Goal: Task Accomplishment & Management: Manage account settings

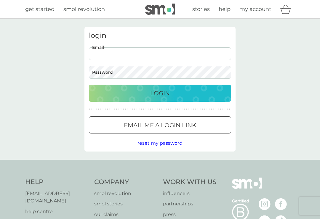
type input "[DEMOGRAPHIC_DATA][EMAIL_ADDRESS][DOMAIN_NAME]"
click at [160, 93] on button "Login" at bounding box center [160, 93] width 142 height 17
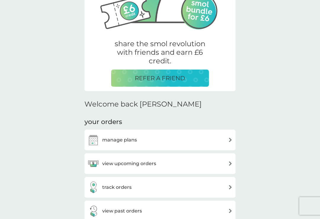
scroll to position [90, 0]
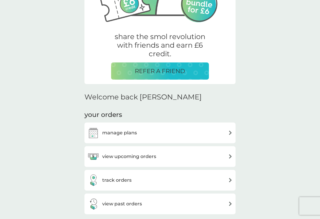
click at [111, 131] on h3 "manage plans" at bounding box center [119, 133] width 35 height 8
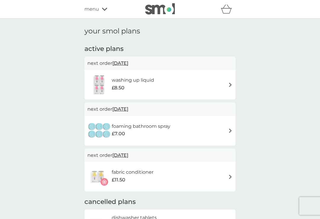
click at [214, 78] on div "washing up liquid £8.50" at bounding box center [159, 84] width 145 height 21
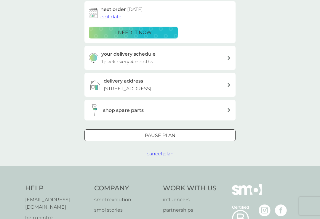
scroll to position [118, 0]
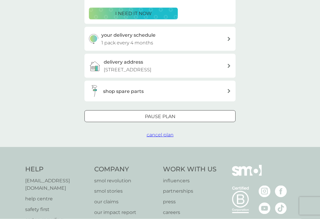
click at [170, 133] on span "cancel plan" at bounding box center [160, 135] width 27 height 6
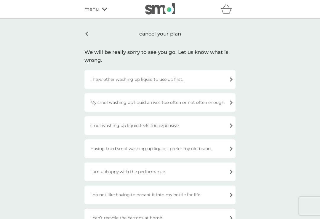
click at [91, 34] on div "cancel your plan" at bounding box center [160, 34] width 151 height 14
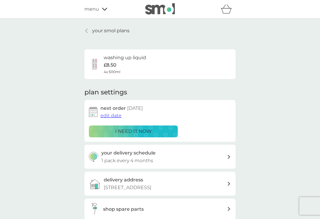
scroll to position [118, 0]
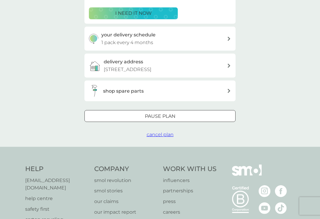
click at [192, 113] on div "Pause plan" at bounding box center [160, 117] width 151 height 8
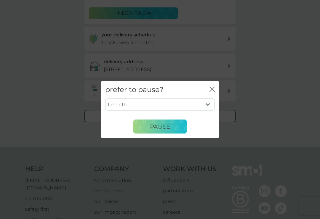
click at [211, 110] on select "1 month 2 months 3 months 4 months 5 months 6 months" at bounding box center [160, 104] width 110 height 12
select select "2"
click at [181, 131] on button "Pause" at bounding box center [159, 127] width 53 height 14
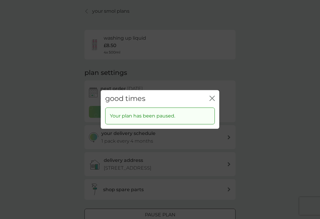
scroll to position [0, 0]
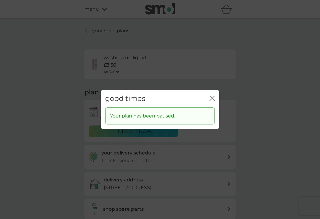
click at [214, 101] on icon "close" at bounding box center [212, 98] width 5 height 5
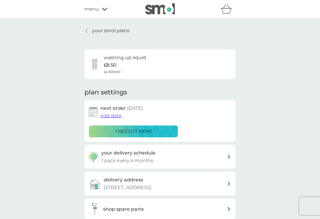
click at [90, 28] on link "your smol plans" at bounding box center [107, 31] width 45 height 8
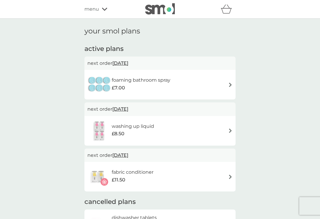
click at [209, 82] on div "foaming bathroom spray £7.00" at bounding box center [159, 84] width 145 height 21
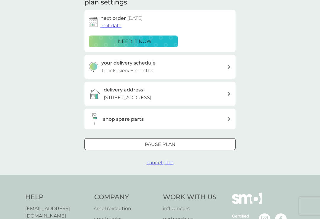
scroll to position [93, 0]
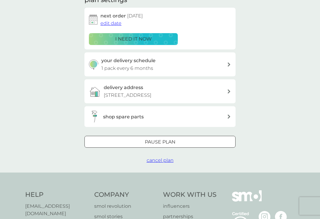
click at [165, 159] on span "cancel plan" at bounding box center [160, 161] width 27 height 6
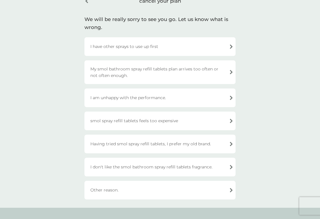
scroll to position [33, 0]
click at [204, 47] on div "I have other sprays to use up first" at bounding box center [160, 47] width 151 height 19
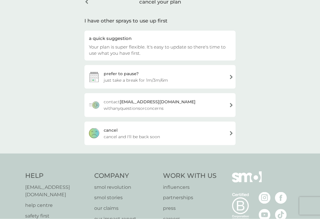
scroll to position [33, 0]
click at [163, 133] on div "cancel cancel and I'll be back soon" at bounding box center [160, 134] width 151 height 24
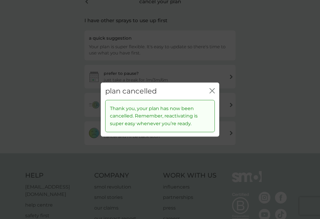
click at [212, 93] on icon "close" at bounding box center [211, 91] width 2 height 5
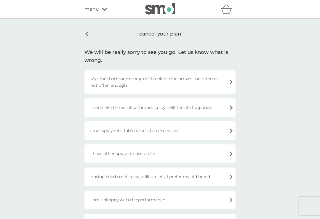
scroll to position [42, 0]
